Goal: Task Accomplishment & Management: Use online tool/utility

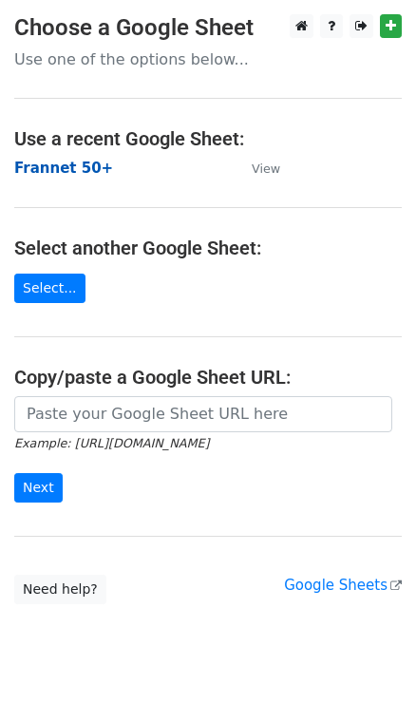
click at [66, 167] on strong "Frannet 50+" at bounding box center [63, 168] width 99 height 17
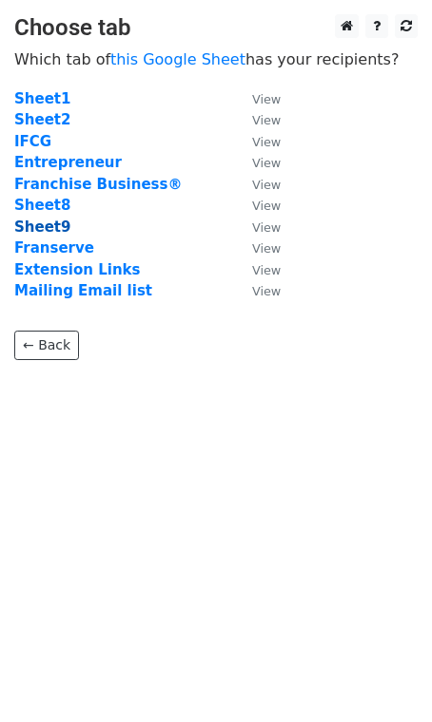
click at [42, 226] on strong "Sheet9" at bounding box center [42, 227] width 56 height 17
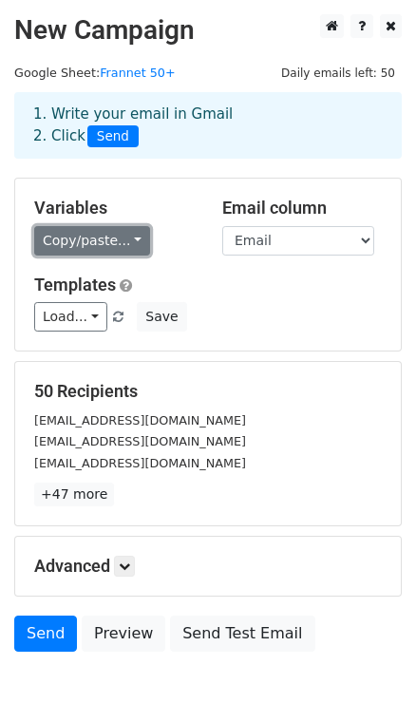
click at [97, 240] on link "Copy/paste..." at bounding box center [92, 240] width 116 height 29
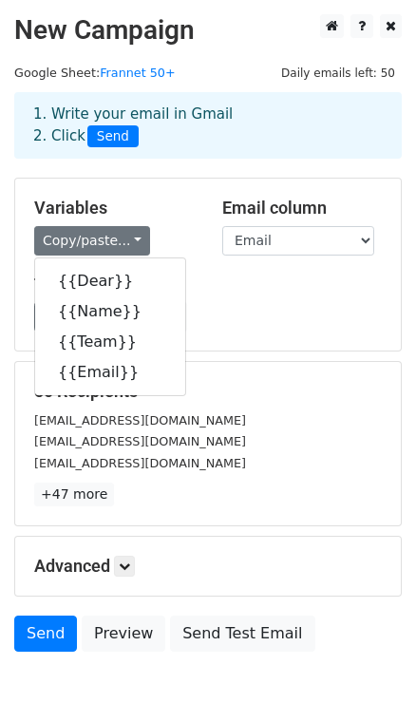
click at [221, 283] on h5 "Templates" at bounding box center [208, 285] width 348 height 21
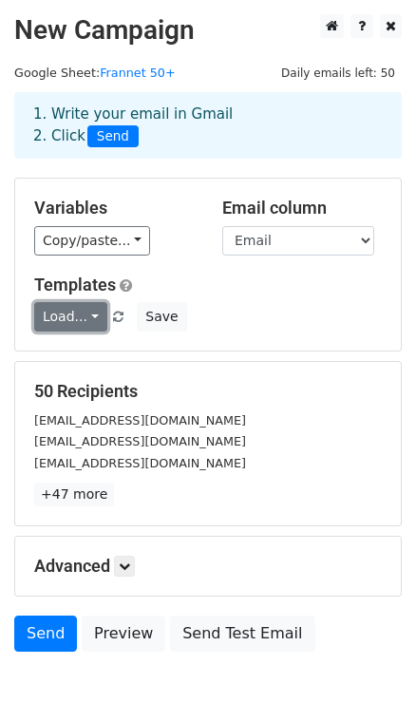
click at [84, 309] on link "Load..." at bounding box center [70, 316] width 73 height 29
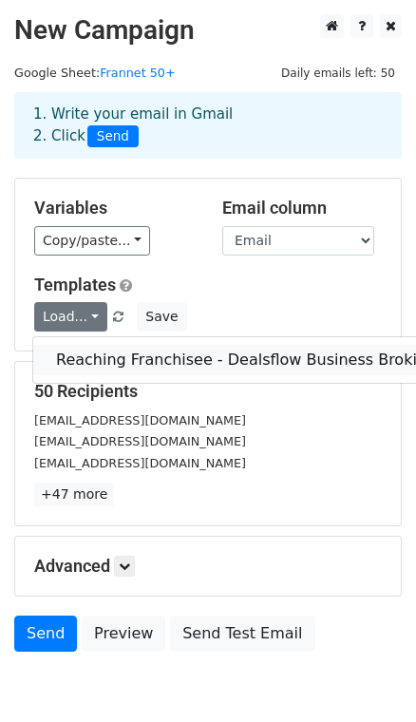
click at [107, 356] on link "Reaching Franchisee - Dealsflow Business Broking" at bounding box center [246, 360] width 426 height 30
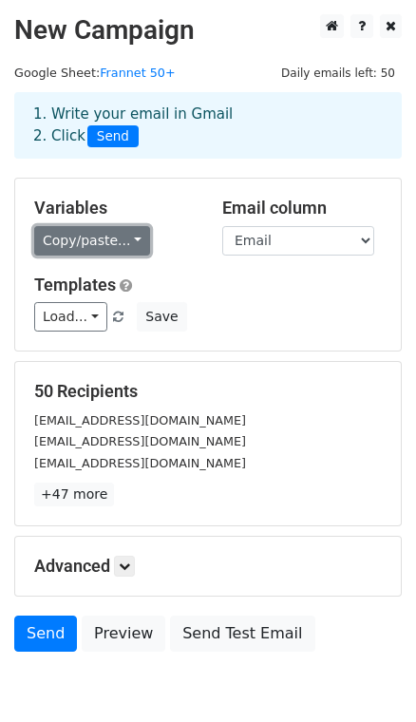
click at [104, 236] on link "Copy/paste..." at bounding box center [92, 240] width 116 height 29
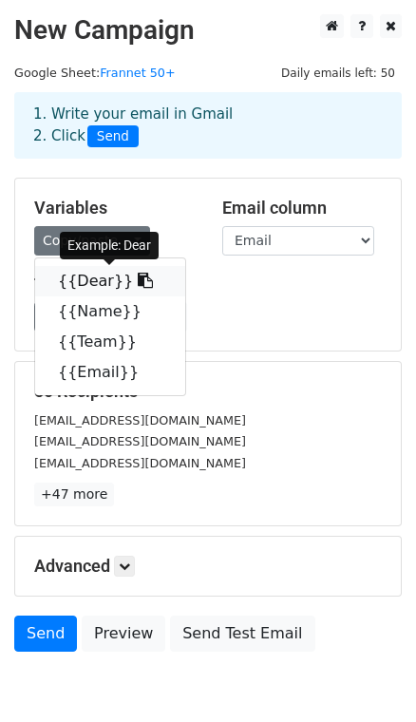
click at [87, 280] on link "{{Dear}}" at bounding box center [110, 281] width 150 height 30
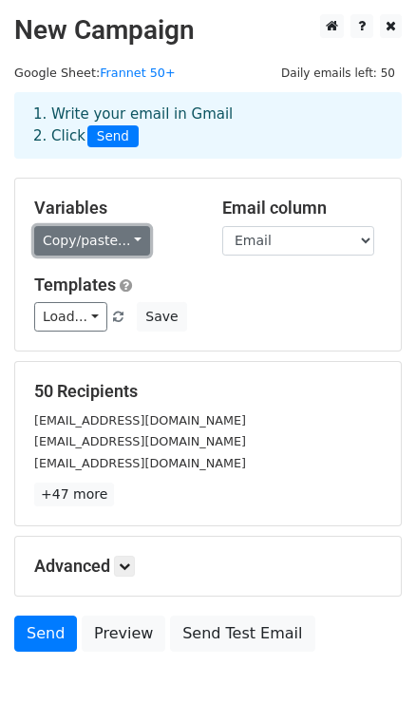
click at [84, 247] on link "Copy/paste..." at bounding box center [92, 240] width 116 height 29
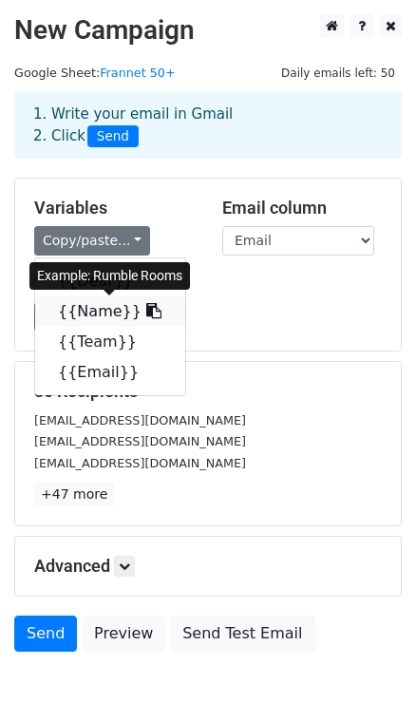
click at [91, 309] on link "{{Name}}" at bounding box center [110, 312] width 150 height 30
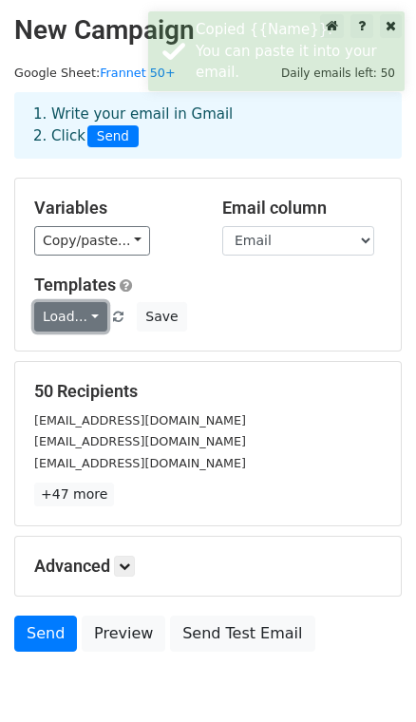
click at [68, 317] on link "Load..." at bounding box center [70, 316] width 73 height 29
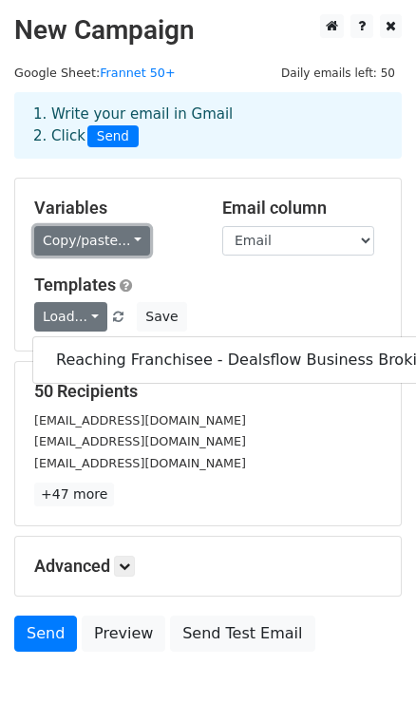
click at [114, 251] on link "Copy/paste..." at bounding box center [92, 240] width 116 height 29
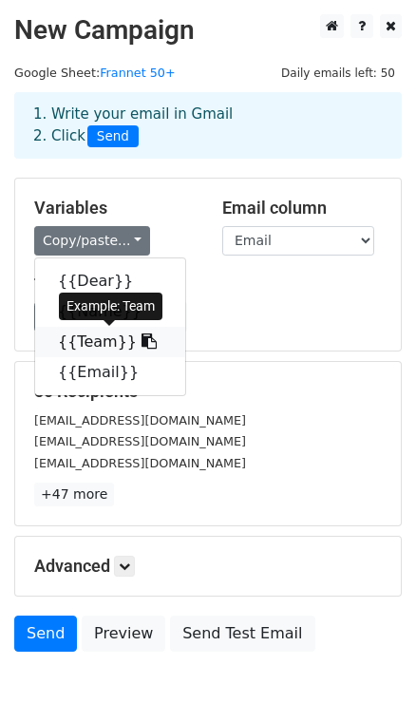
click at [102, 341] on link "{{Team}}" at bounding box center [110, 342] width 150 height 30
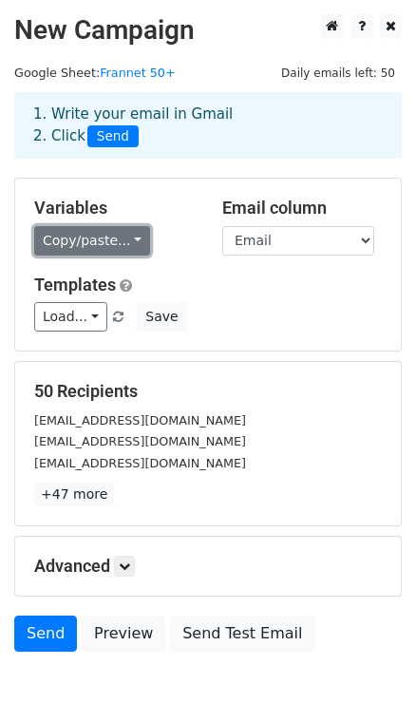
click at [122, 242] on link "Copy/paste..." at bounding box center [92, 240] width 116 height 29
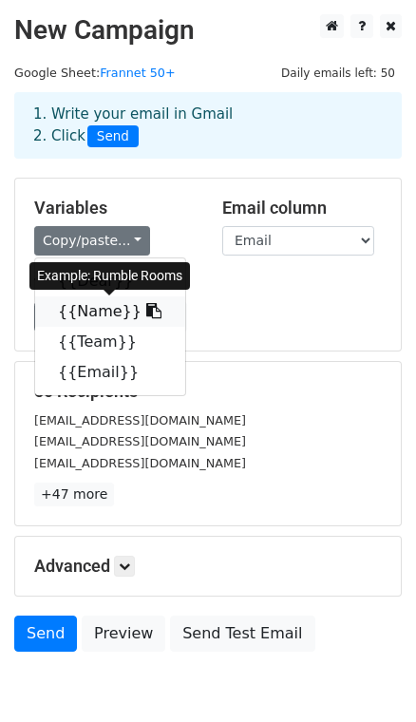
click at [100, 310] on link "{{Name}}" at bounding box center [110, 312] width 150 height 30
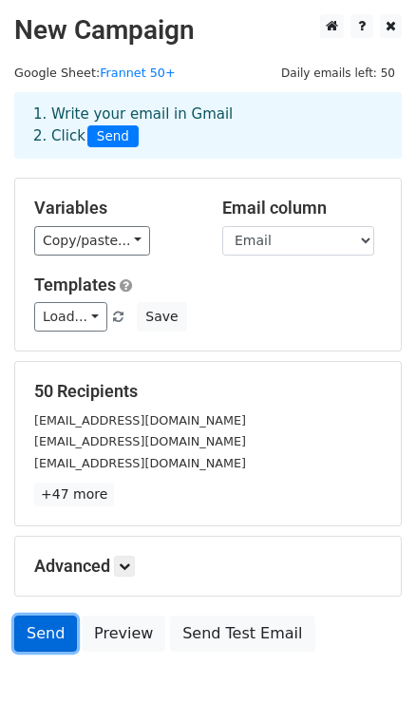
click at [50, 630] on link "Send" at bounding box center [45, 634] width 63 height 36
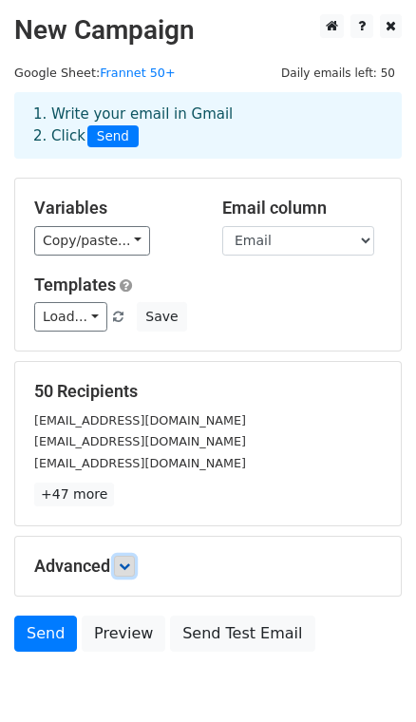
click at [124, 568] on icon at bounding box center [124, 566] width 11 height 11
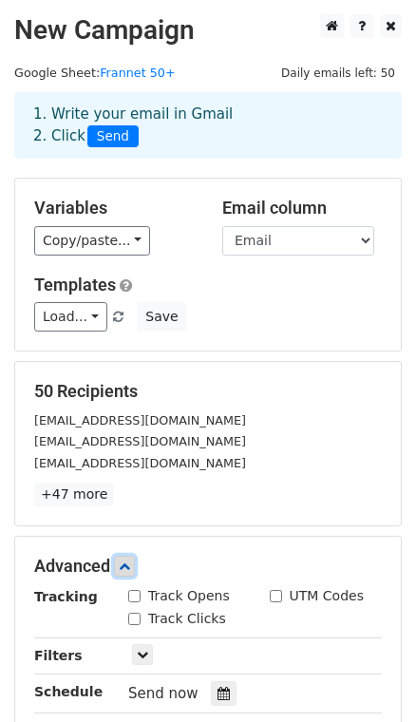
scroll to position [114, 0]
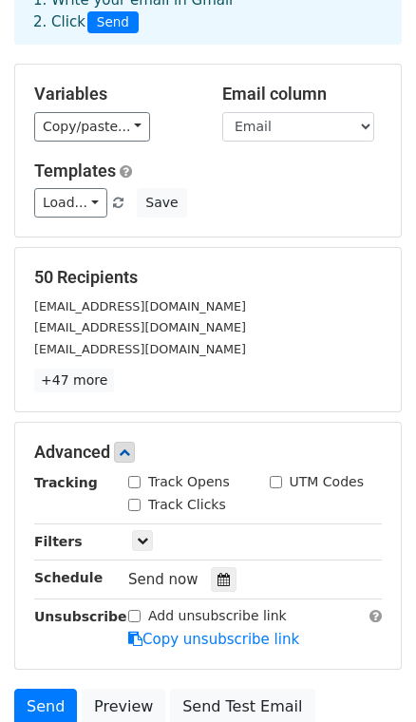
click at [133, 486] on input "Track Opens" at bounding box center [134, 482] width 12 height 12
checkbox input "true"
click at [133, 508] on input "Track Clicks" at bounding box center [134, 505] width 12 height 12
checkbox input "true"
click at [295, 480] on label "UTM Codes" at bounding box center [327, 482] width 74 height 20
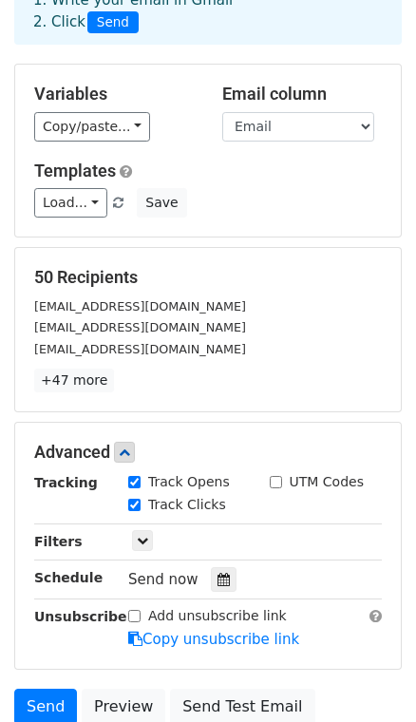
click at [282, 480] on input "UTM Codes" at bounding box center [276, 482] width 12 height 12
checkbox input "true"
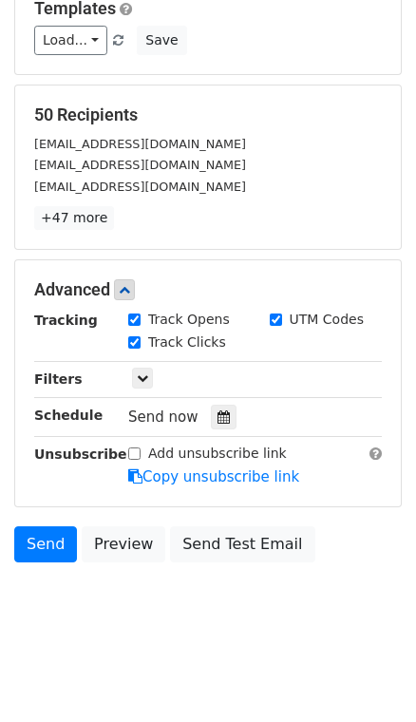
click at [152, 418] on span "Send now" at bounding box center [163, 417] width 70 height 17
click at [34, 544] on link "Send" at bounding box center [45, 545] width 63 height 36
